Goal: Find specific page/section: Find specific page/section

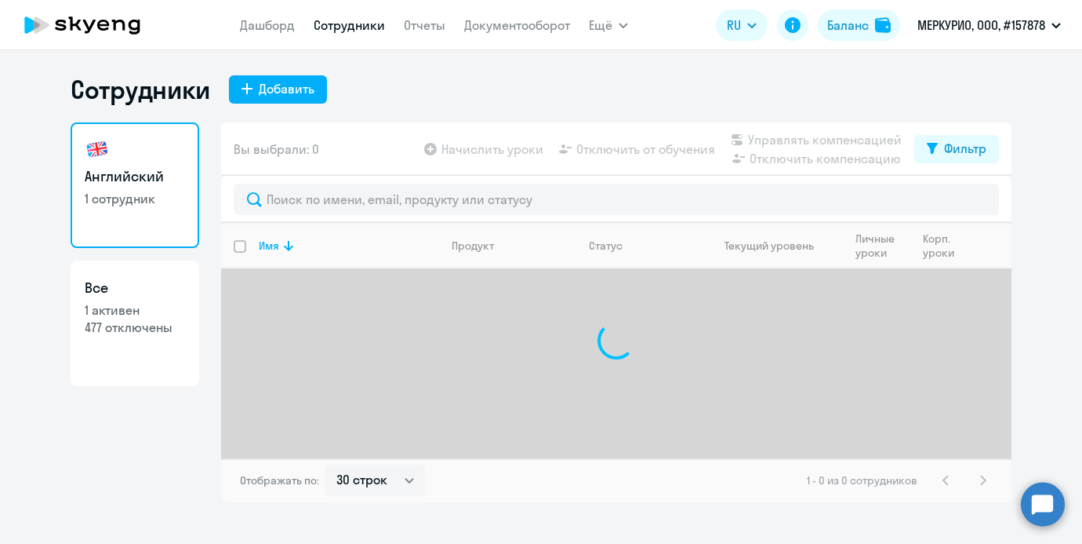
select select "30"
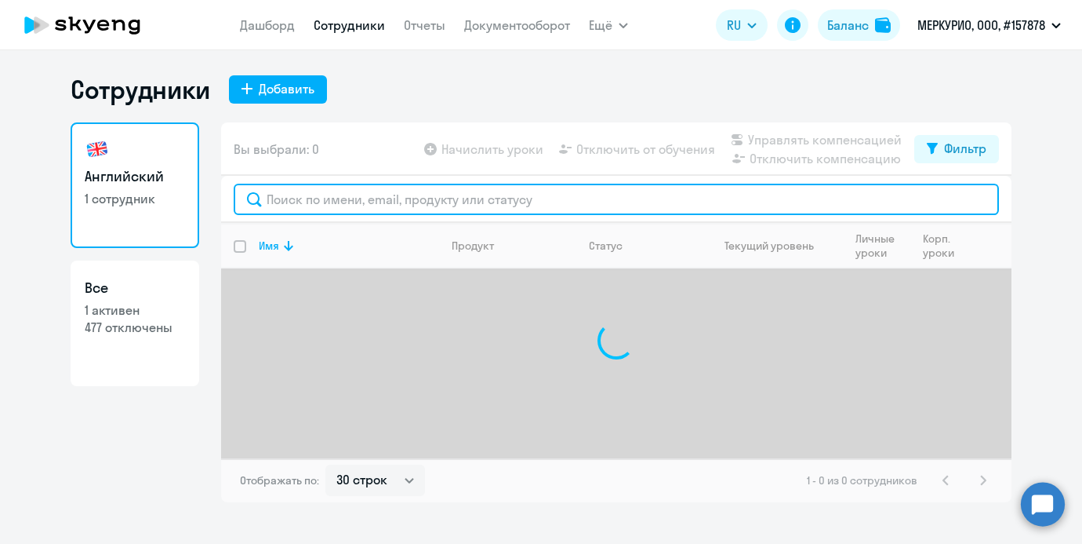
click at [343, 204] on input "text" at bounding box center [617, 199] width 766 height 31
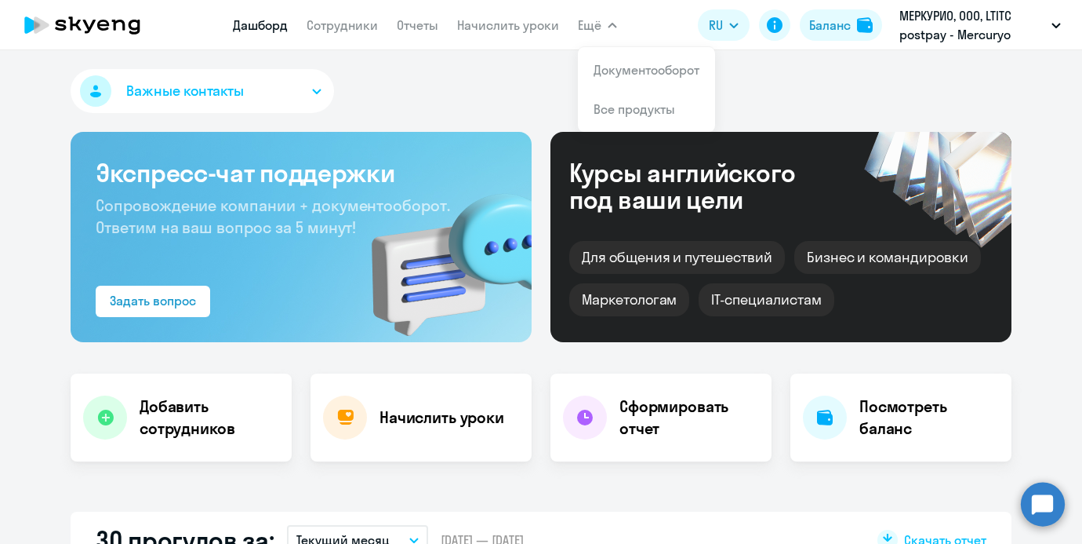
select select "30"
click at [333, 35] on nav "[PERSON_NAME] Отчеты Начислить уроки" at bounding box center [396, 24] width 326 height 31
click at [332, 29] on link "Сотрудники" at bounding box center [342, 25] width 71 height 16
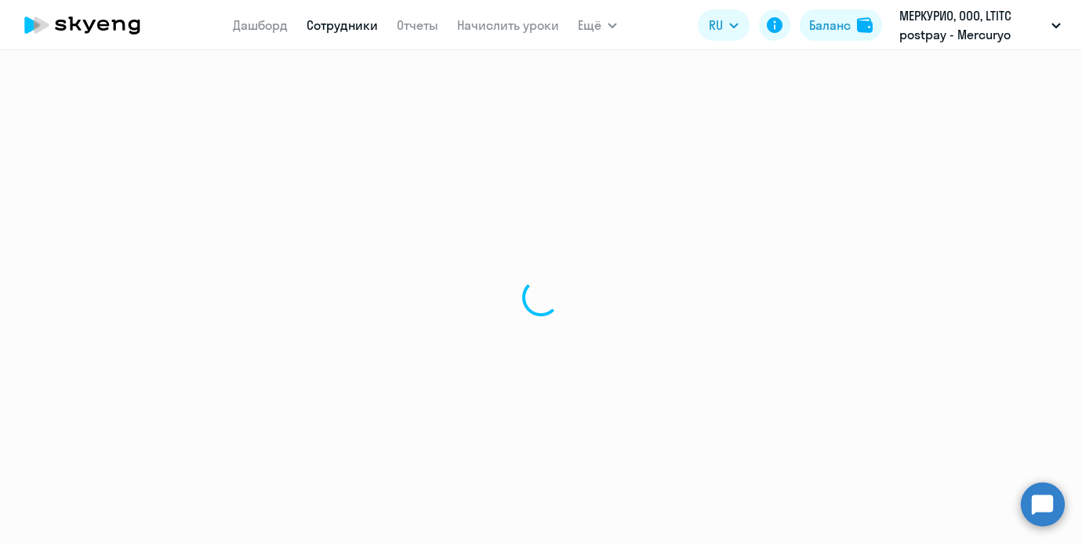
select select "30"
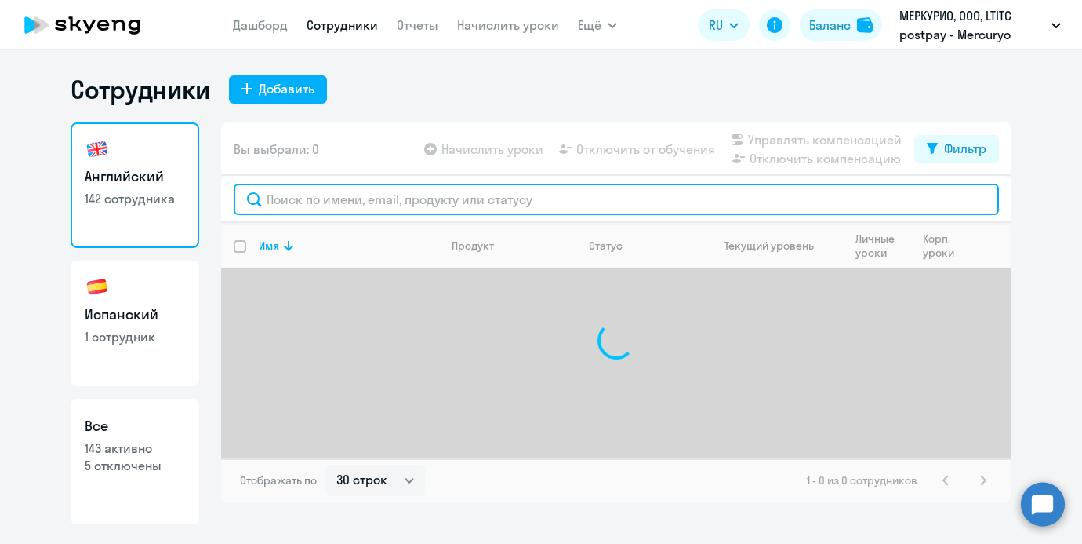
click at [348, 198] on input "text" at bounding box center [617, 199] width 766 height 31
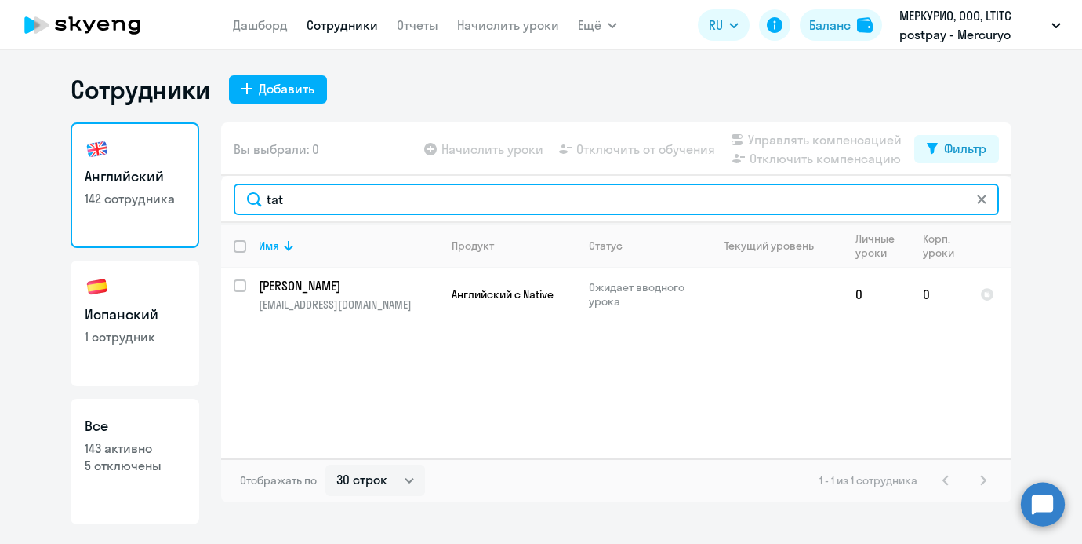
type input "tat"
